Goal: Information Seeking & Learning: Learn about a topic

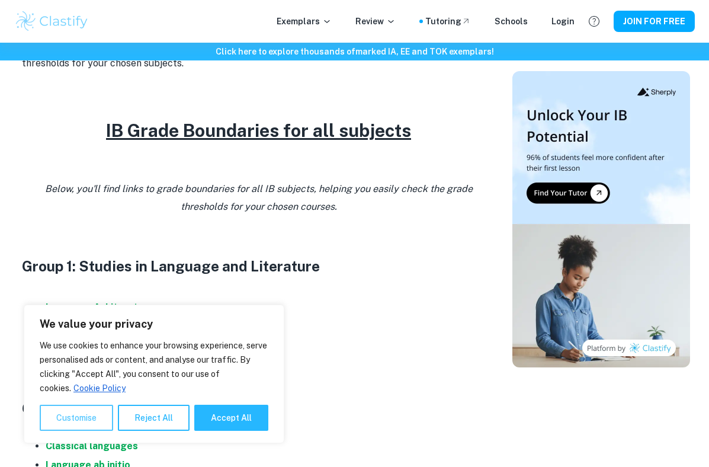
scroll to position [472, 0]
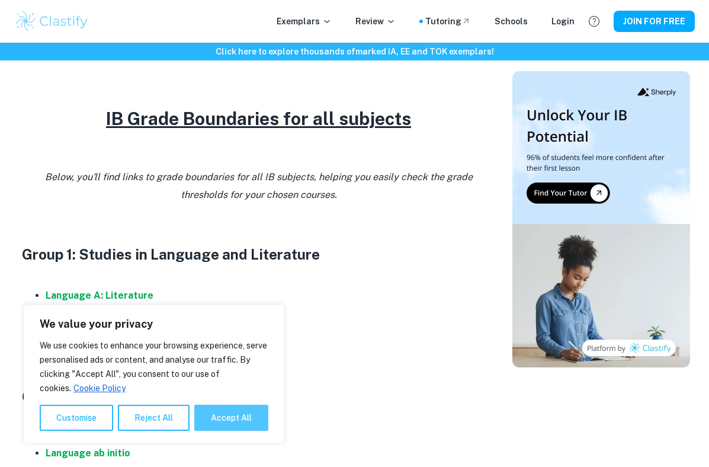
click at [207, 414] on button "Accept All" at bounding box center [231, 417] width 74 height 26
checkbox input "true"
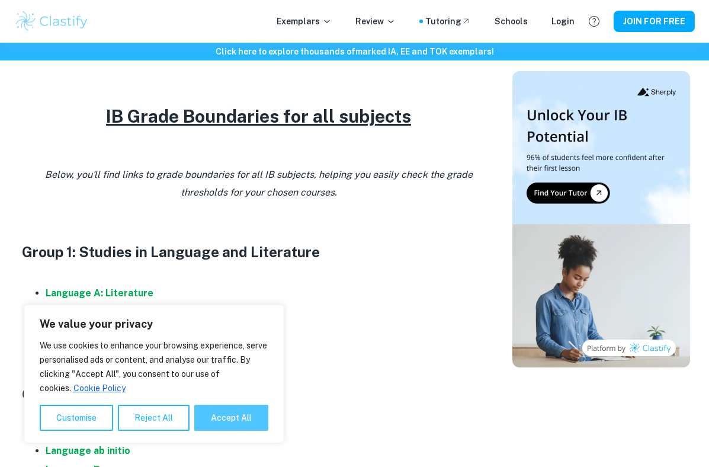
checkbox input "true"
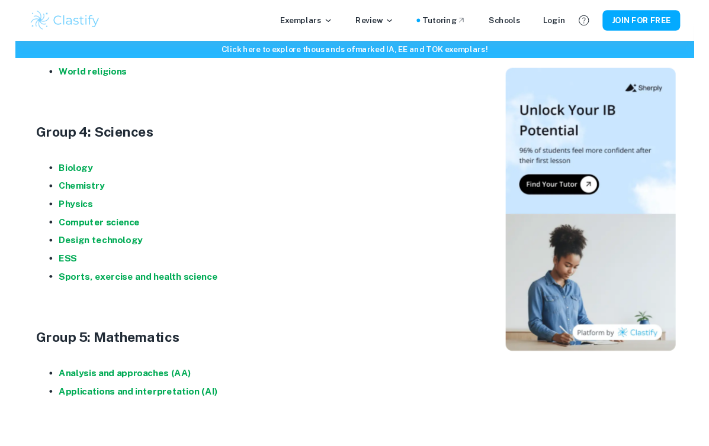
scroll to position [1305, 0]
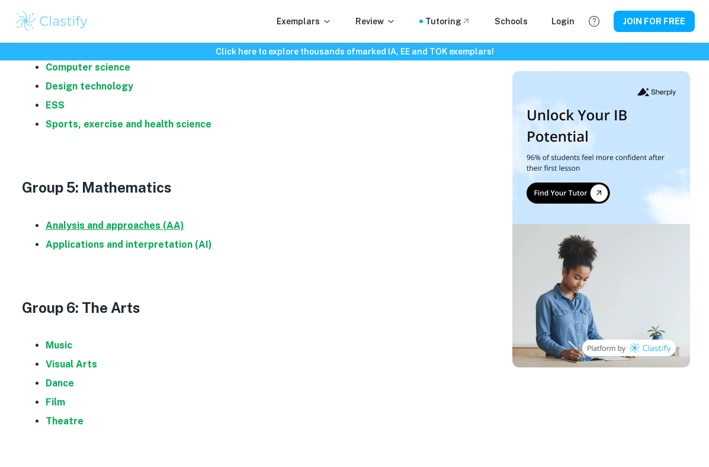
click at [108, 229] on strong "Analysis and approaches (AA)" at bounding box center [115, 225] width 139 height 11
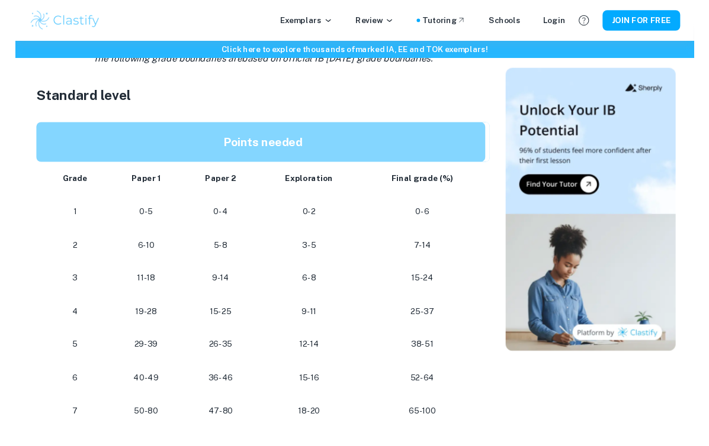
scroll to position [483, 0]
